Goal: Transaction & Acquisition: Purchase product/service

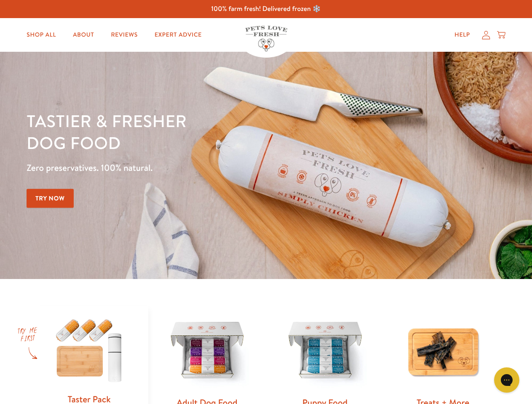
click at [266, 202] on div "Tastier & fresher dog food Zero preservatives. 100% natural. Try Now" at bounding box center [186, 165] width 319 height 111
click at [507, 380] on icon "Open gorgias live chat" at bounding box center [507, 380] width 8 height 8
